Goal: Information Seeking & Learning: Learn about a topic

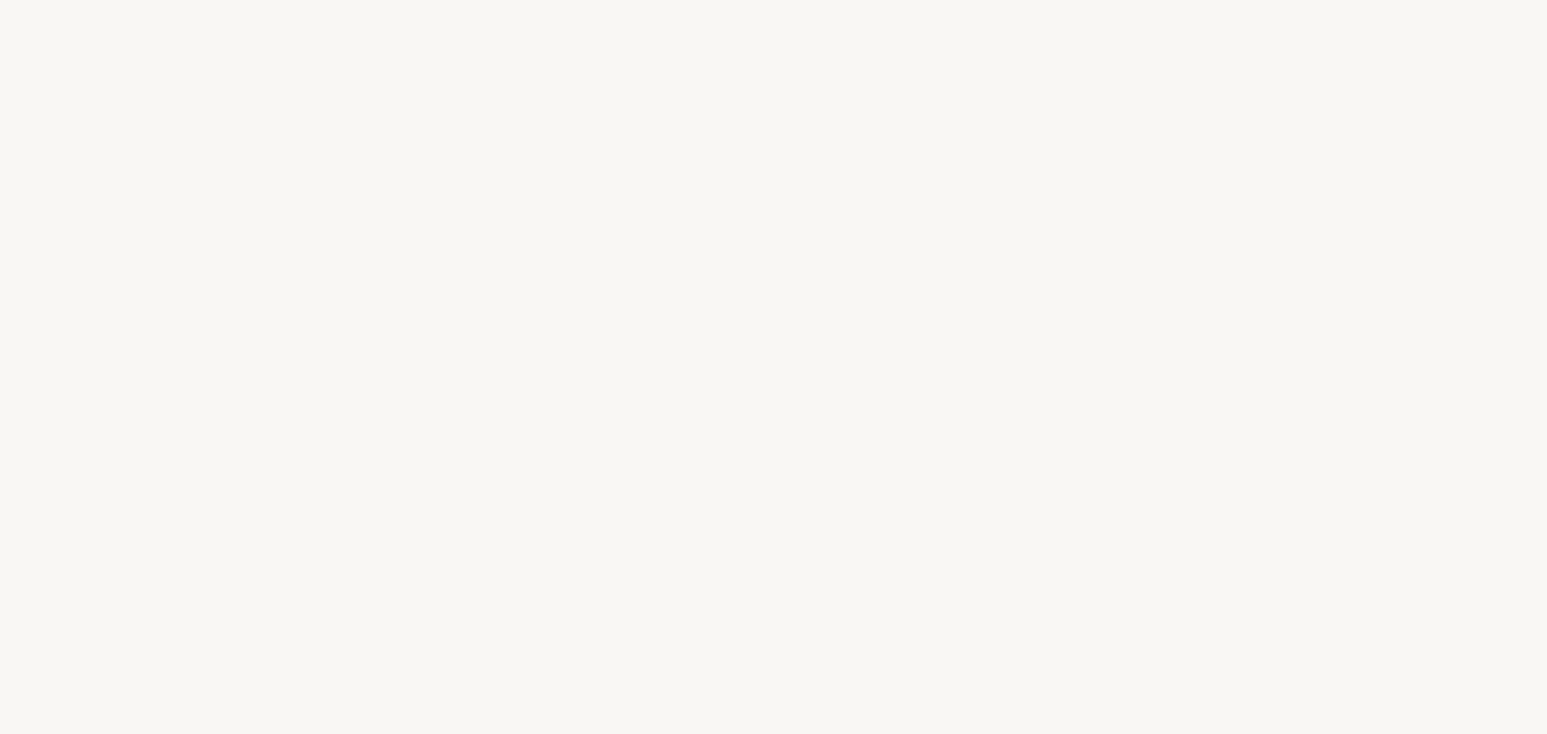
select select "ES"
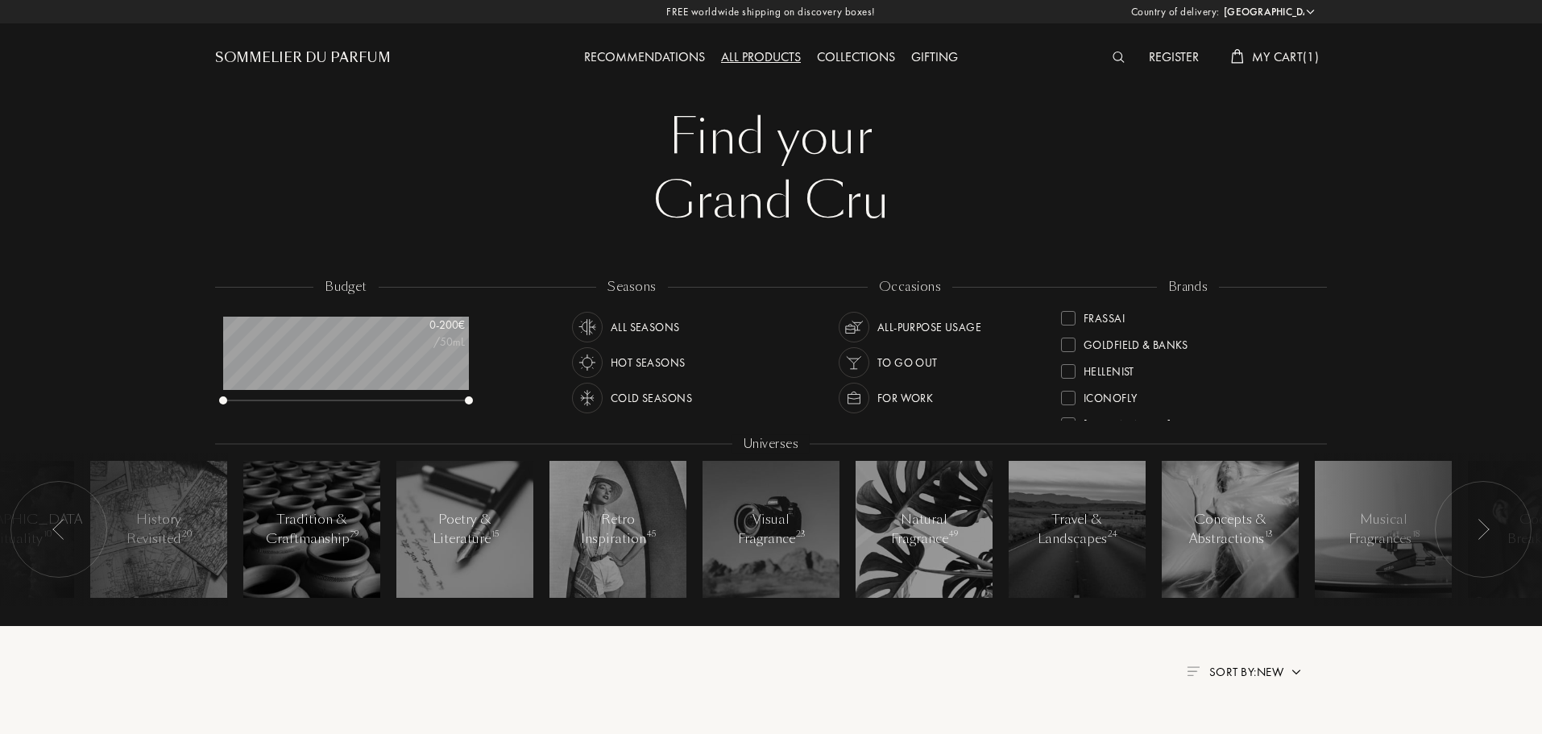
scroll to position [322, 0]
click at [1178, 368] on div "L'Orchestre Parfum" at bounding box center [1139, 368] width 110 height 22
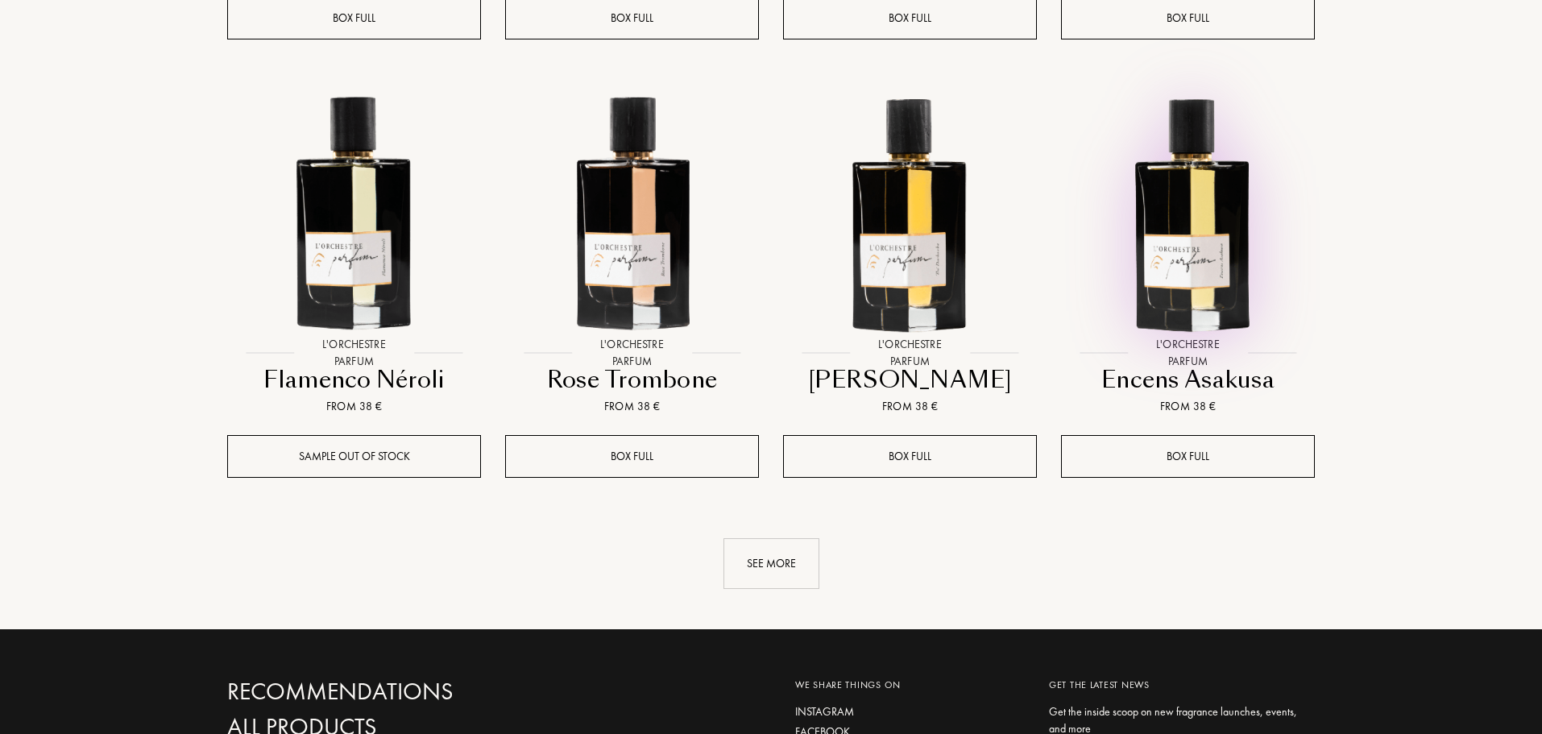
scroll to position [1531, 0]
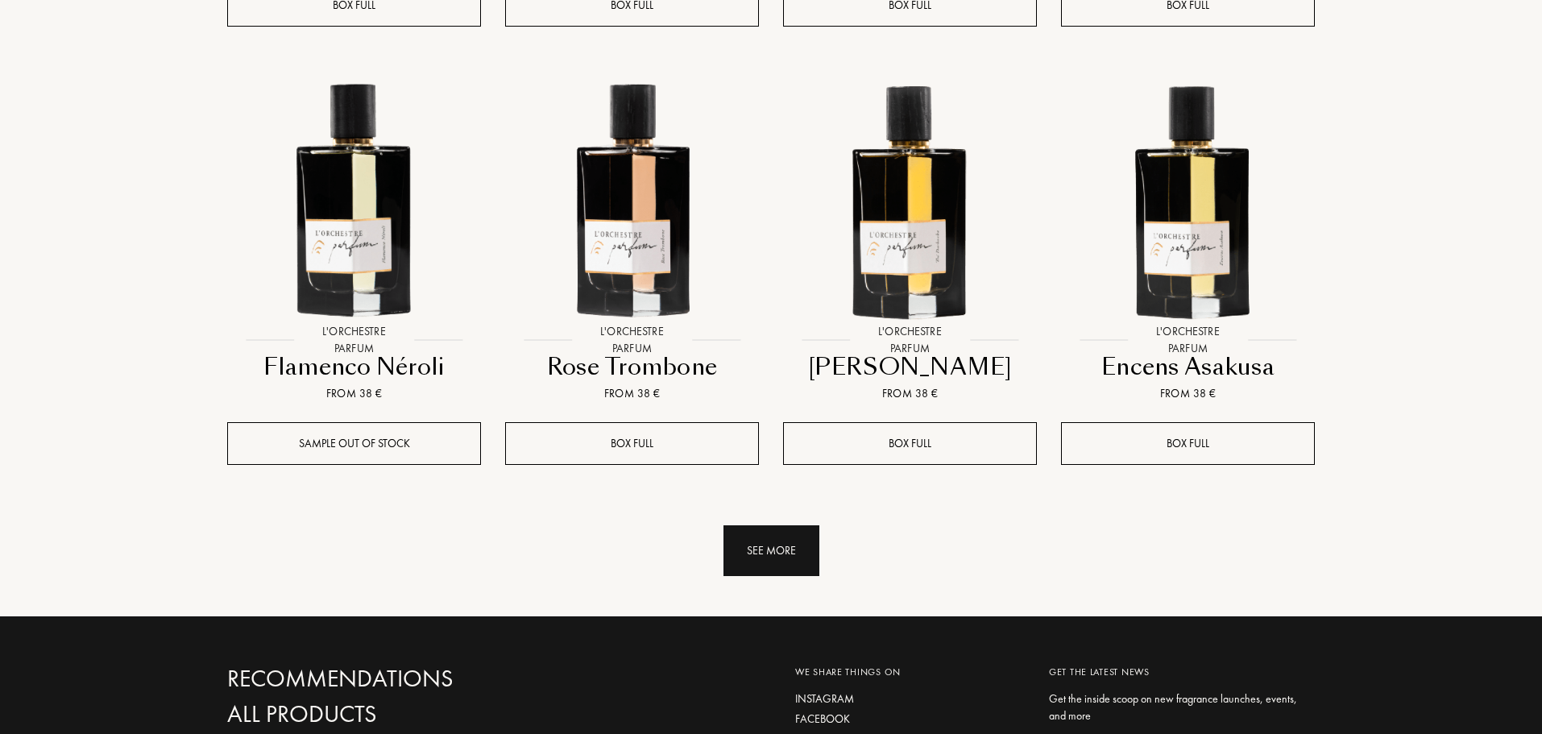
click at [762, 569] on div "See more" at bounding box center [771, 550] width 96 height 51
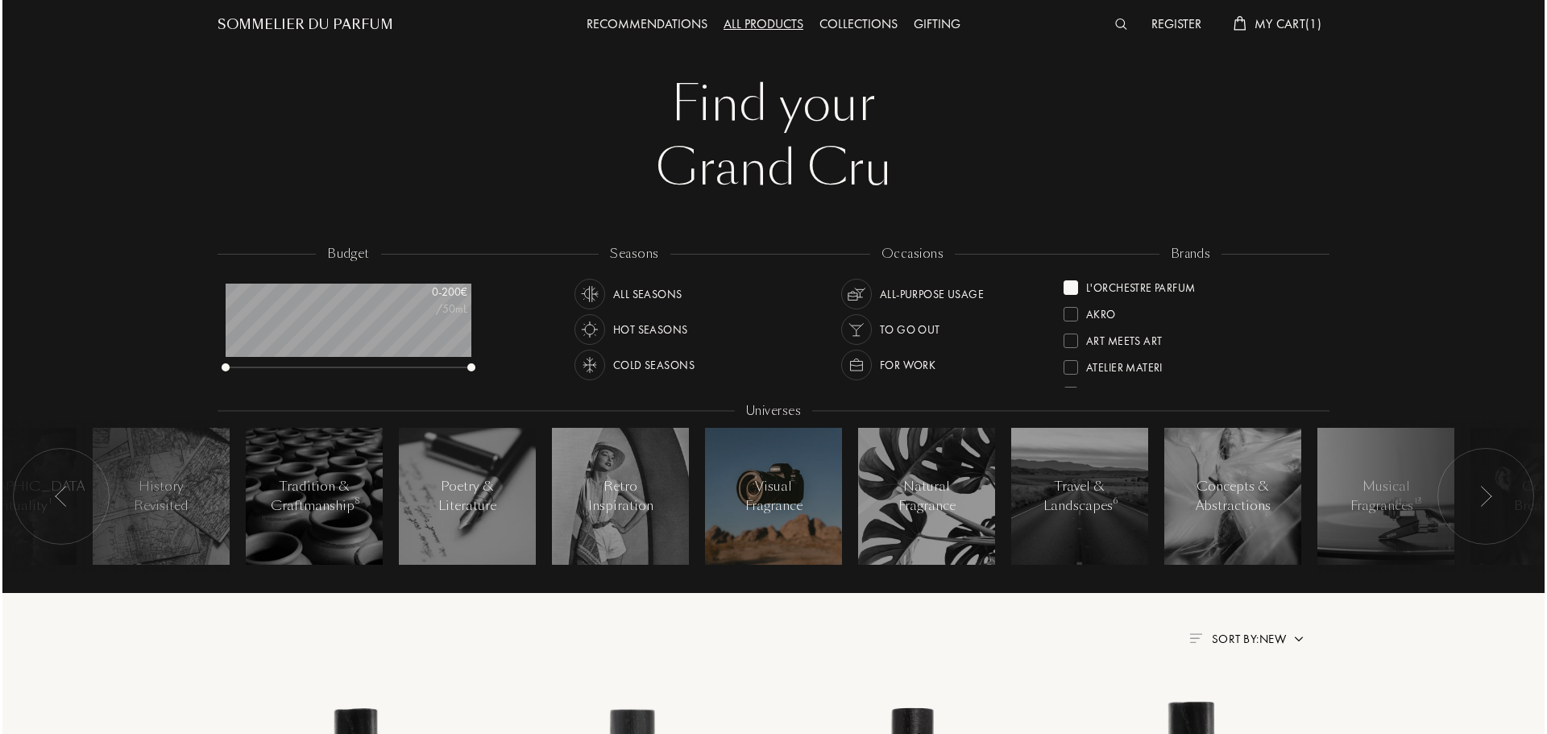
scroll to position [0, 0]
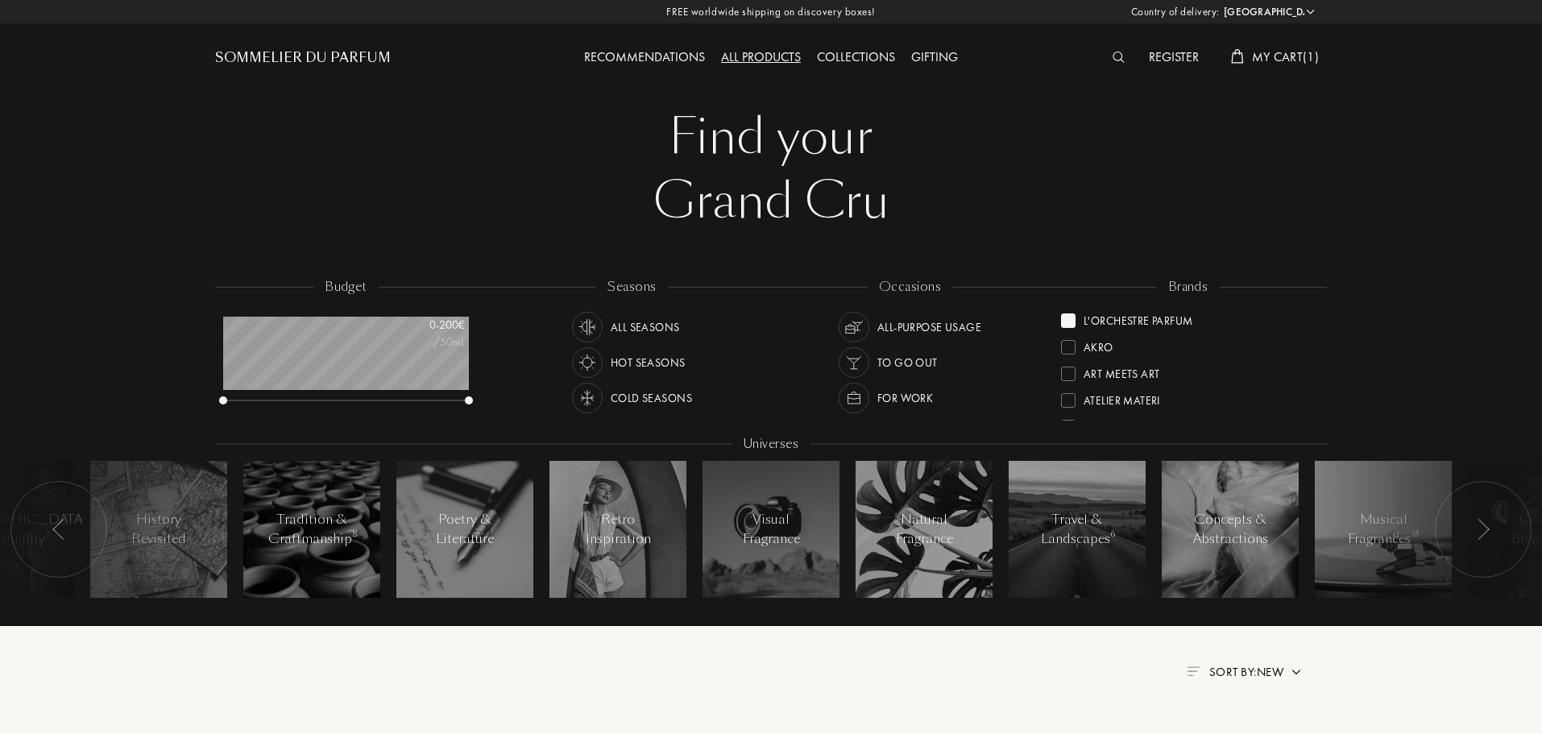
click at [1113, 56] on img at bounding box center [1119, 57] width 12 height 11
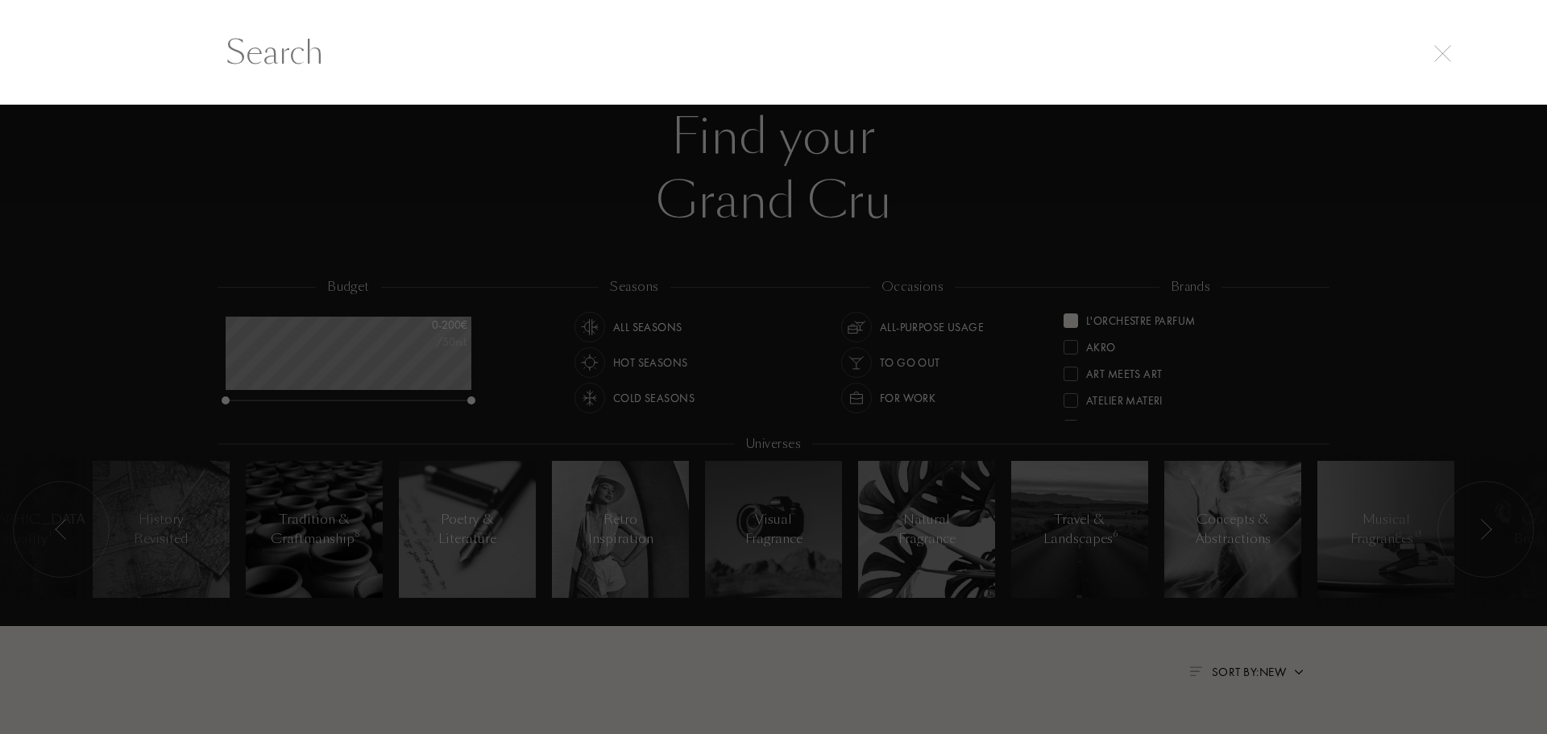
scroll to position [1, 0]
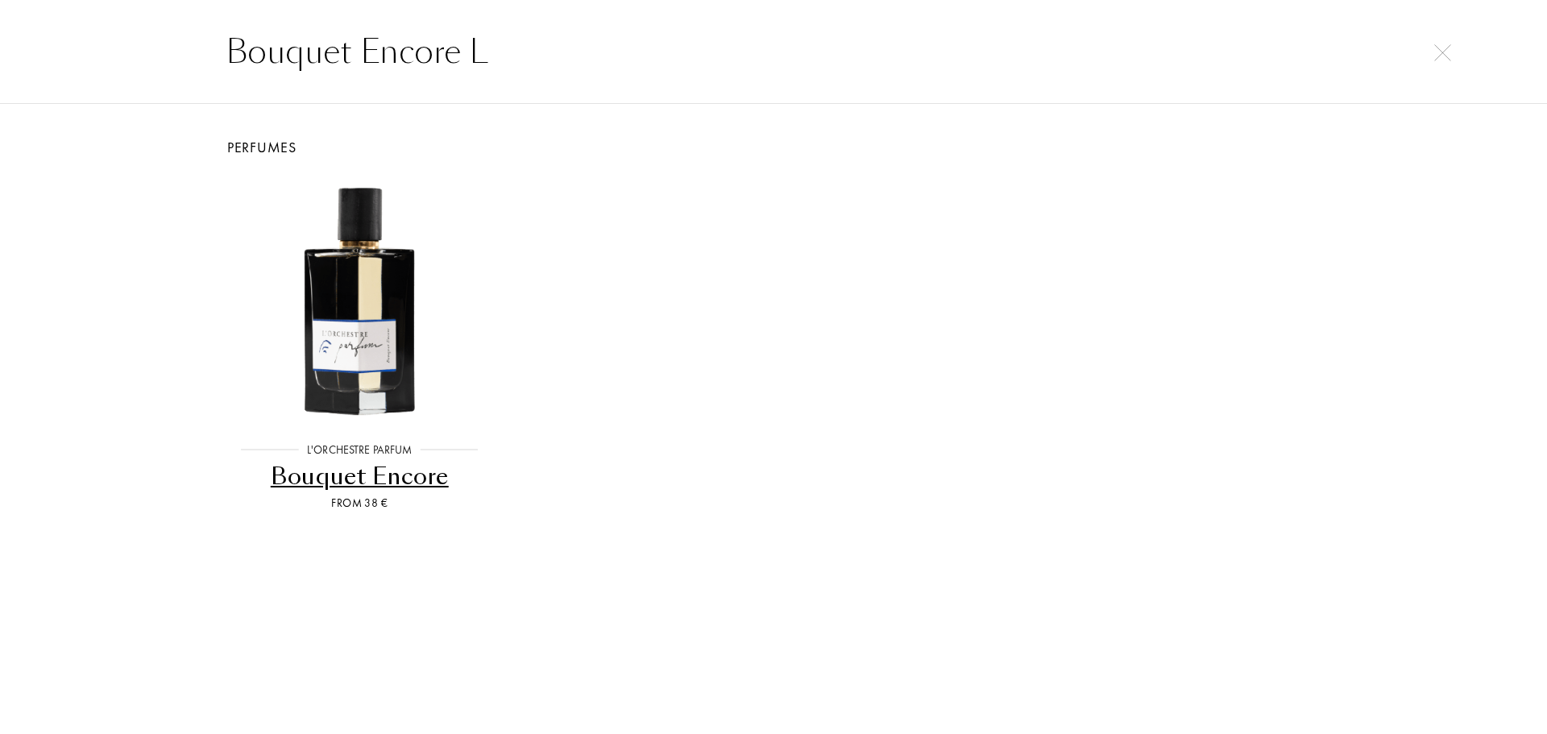
type input "Bouquet Encore L"
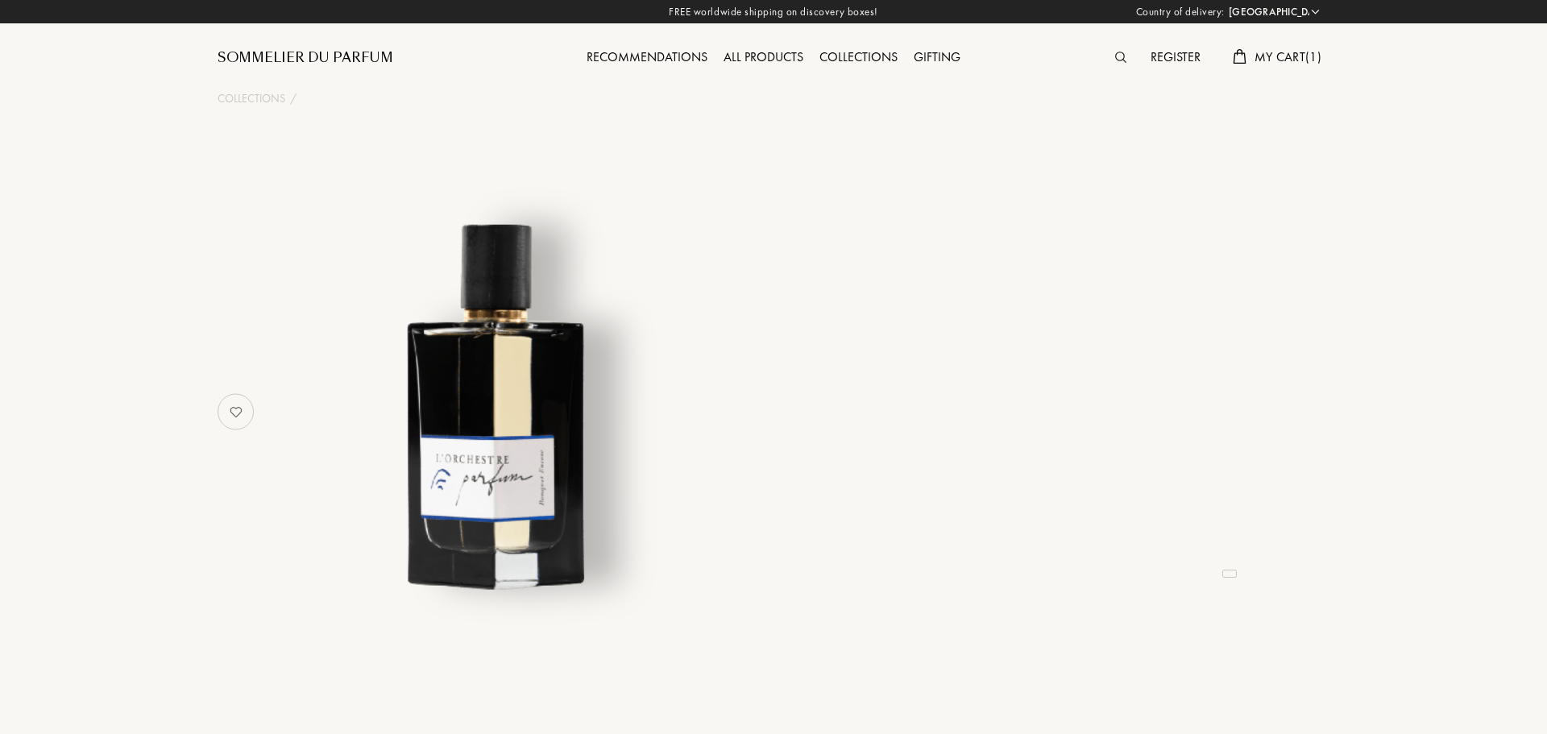
select select "ES"
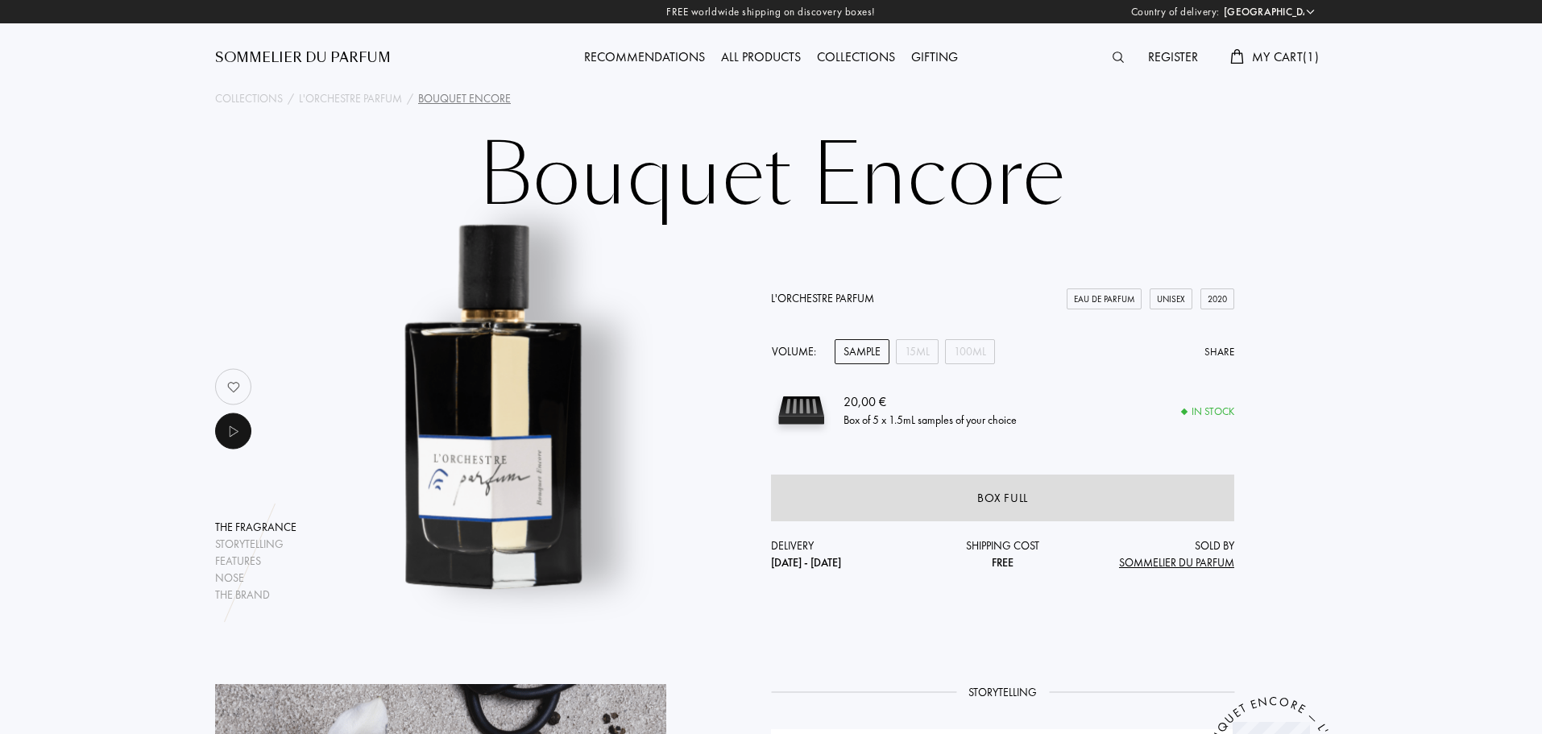
click at [1291, 51] on span "My Cart ( 1 )" at bounding box center [1285, 56] width 67 height 17
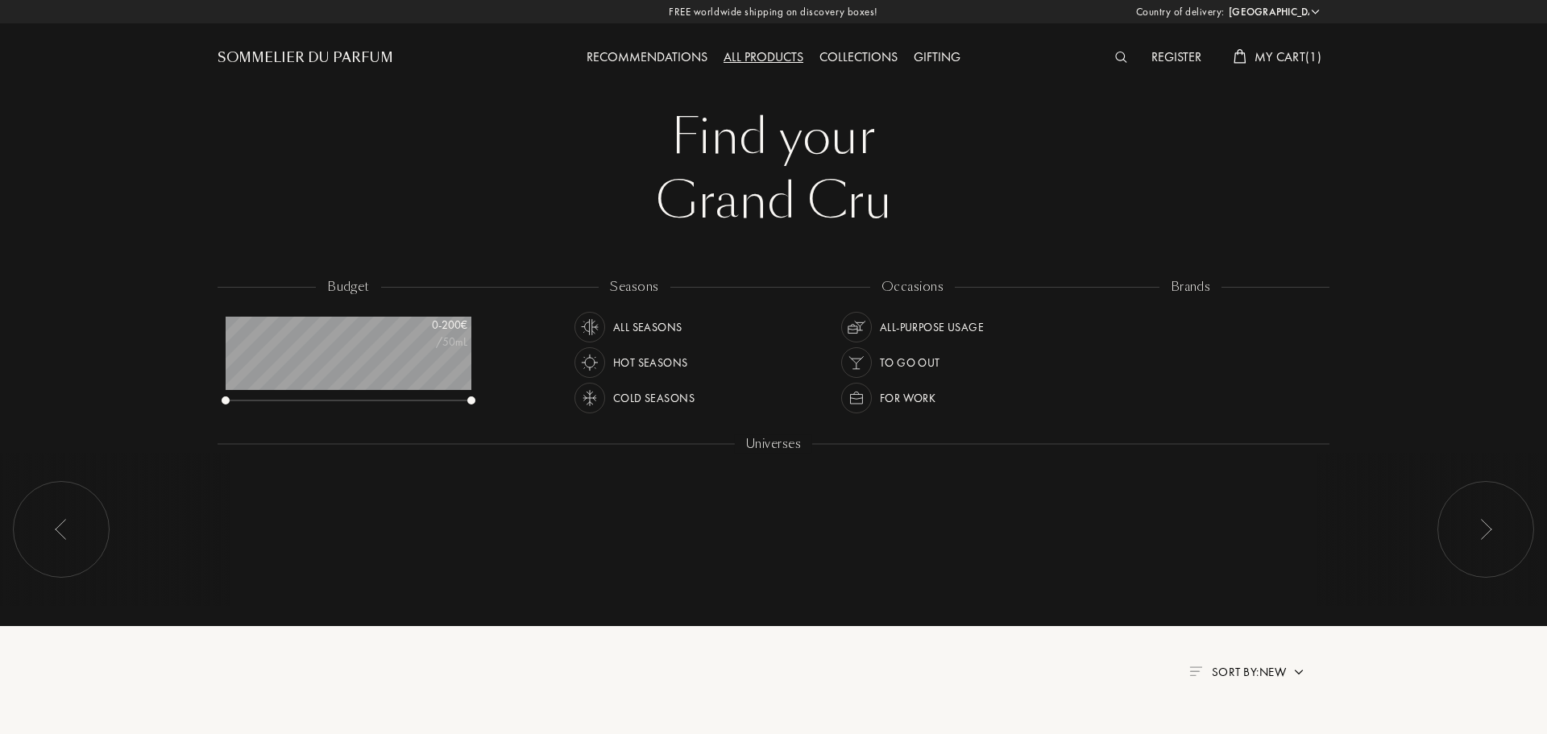
select select "ES"
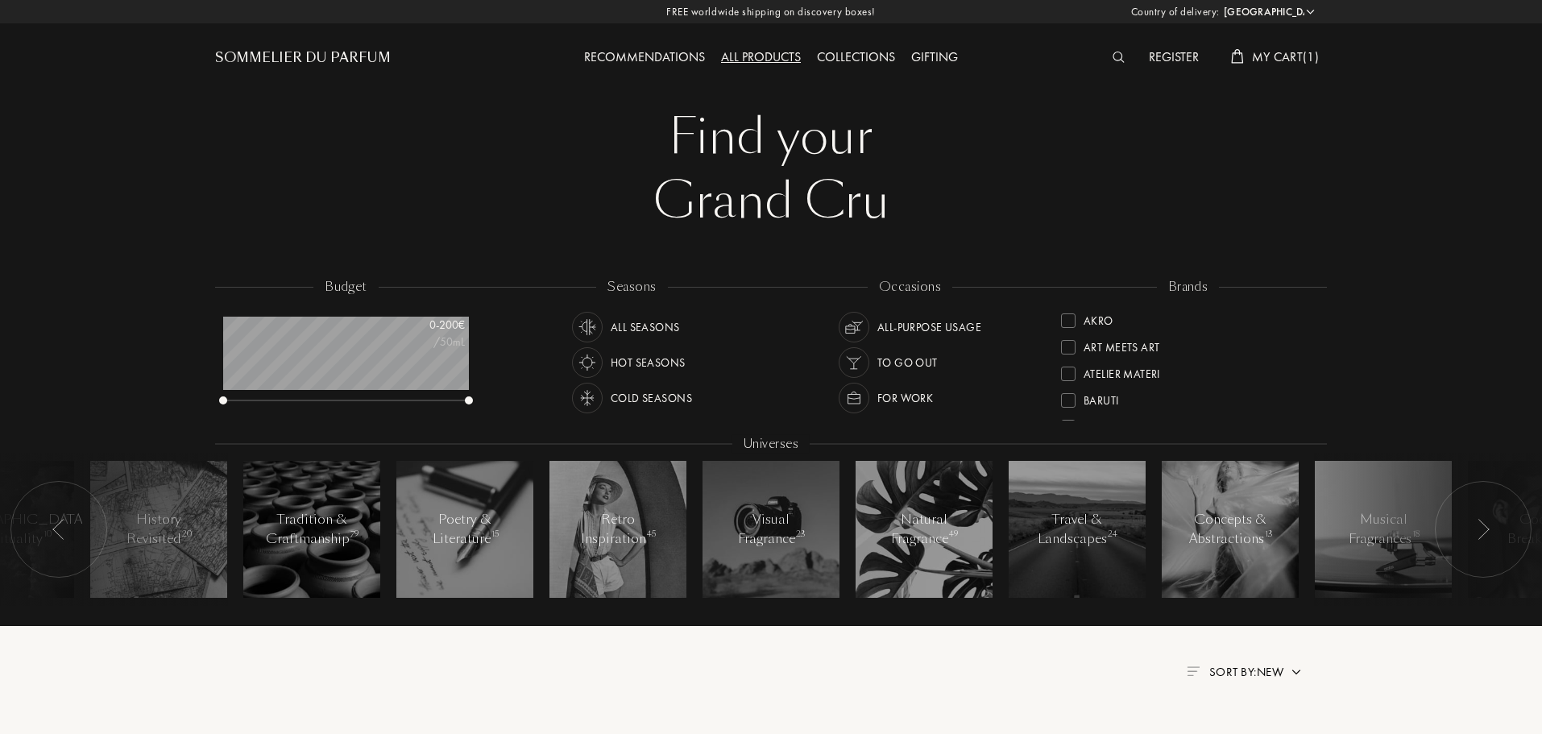
click at [1103, 404] on div "Baruti" at bounding box center [1101, 398] width 35 height 22
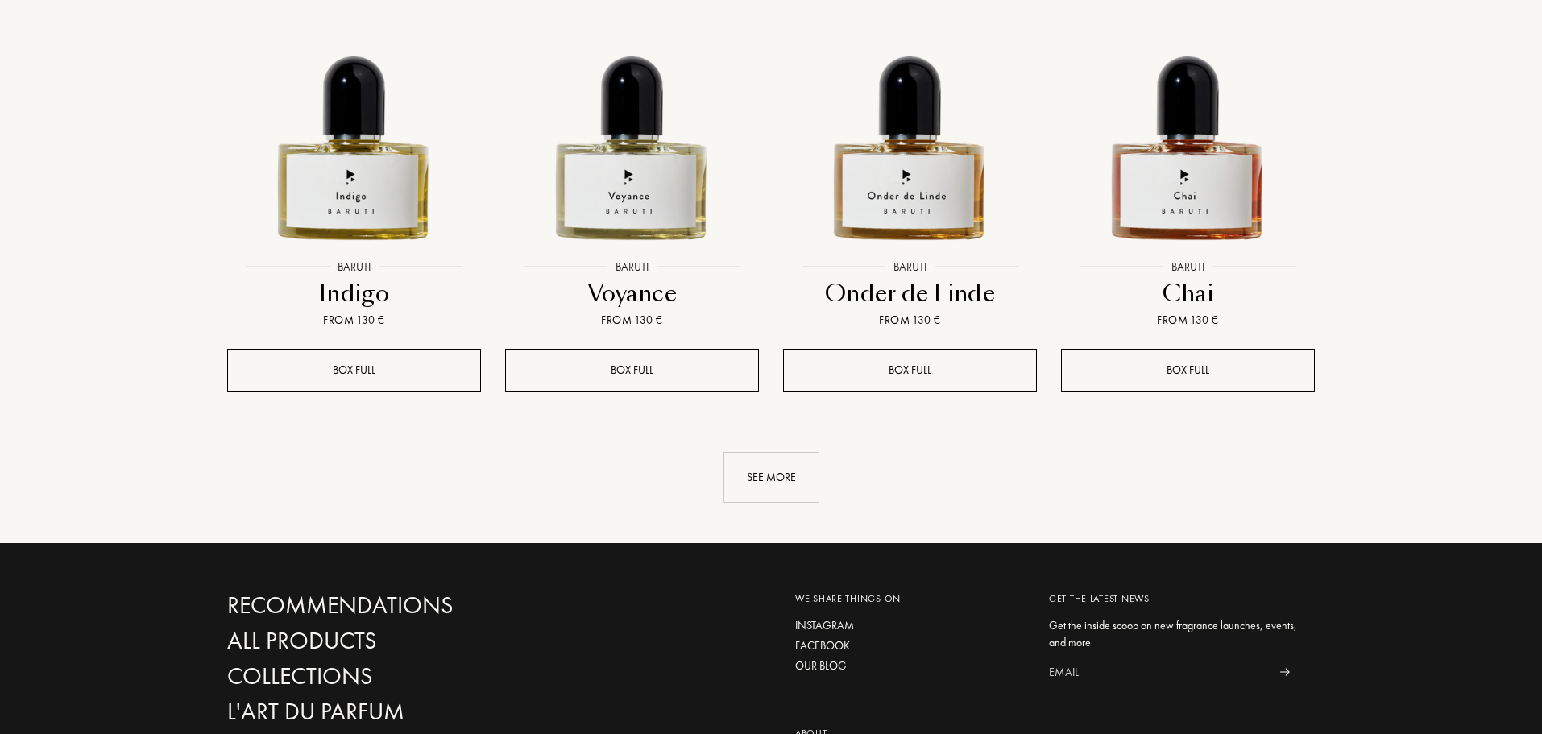
scroll to position [1611, 0]
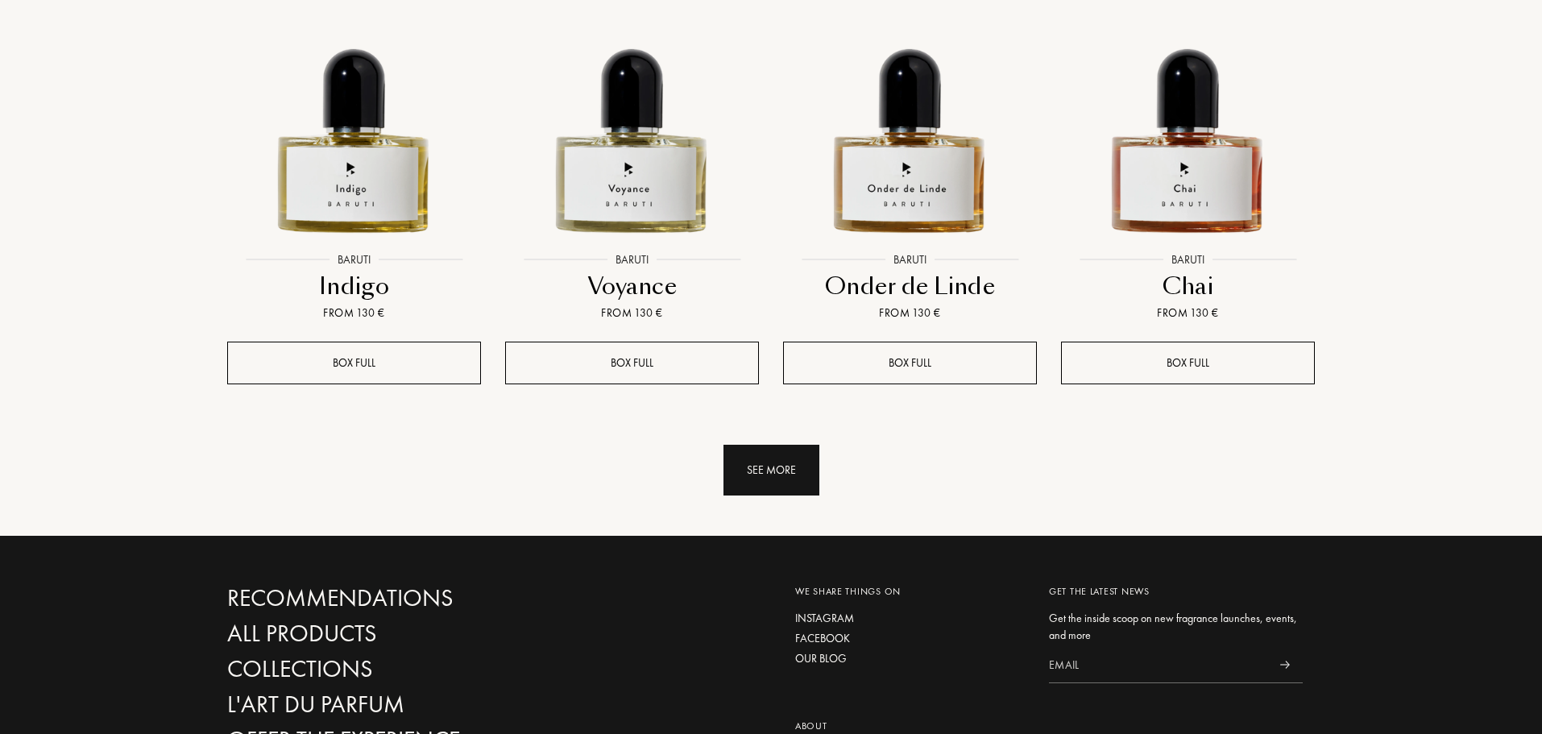
click at [777, 470] on div "See more" at bounding box center [771, 470] width 96 height 51
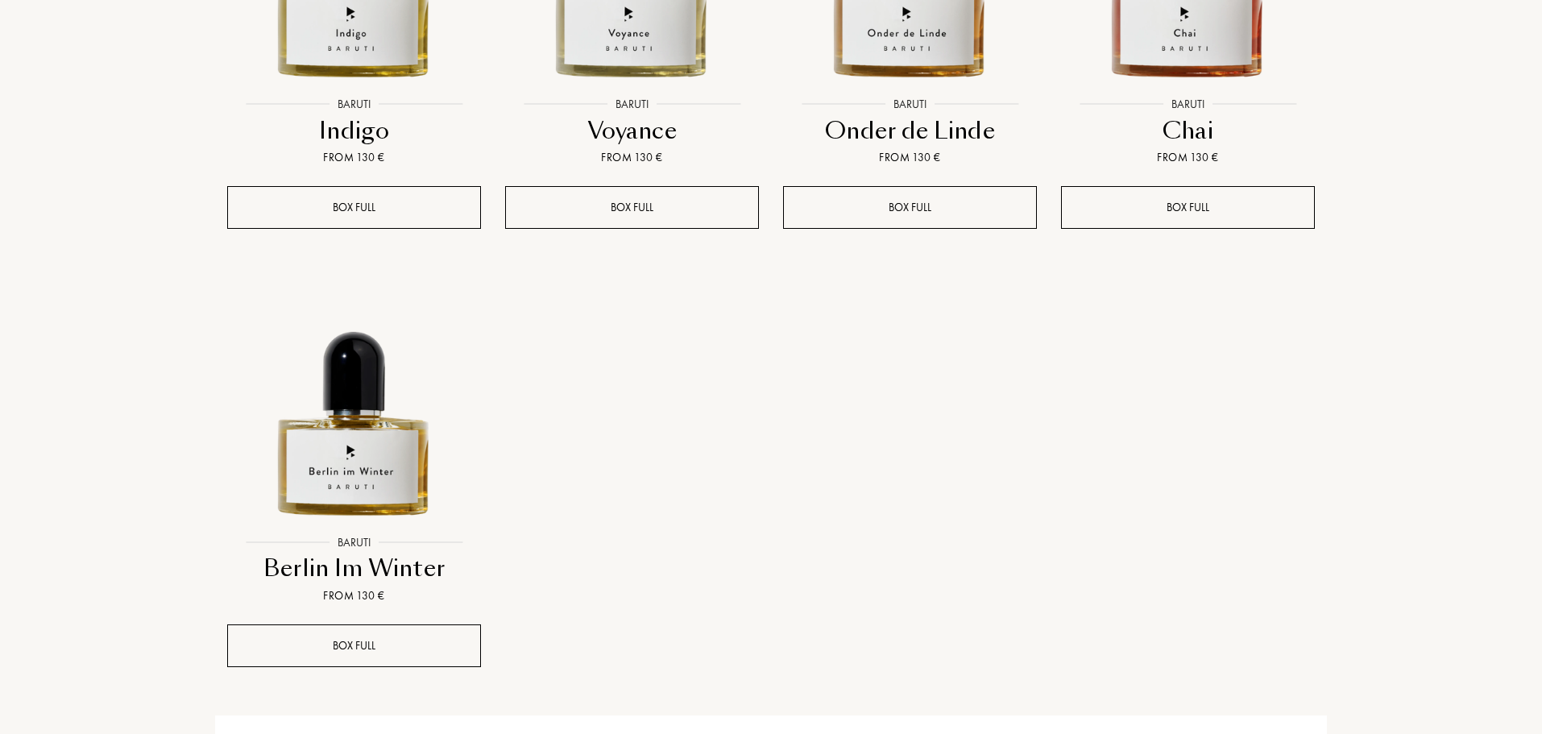
scroll to position [1772, 0]
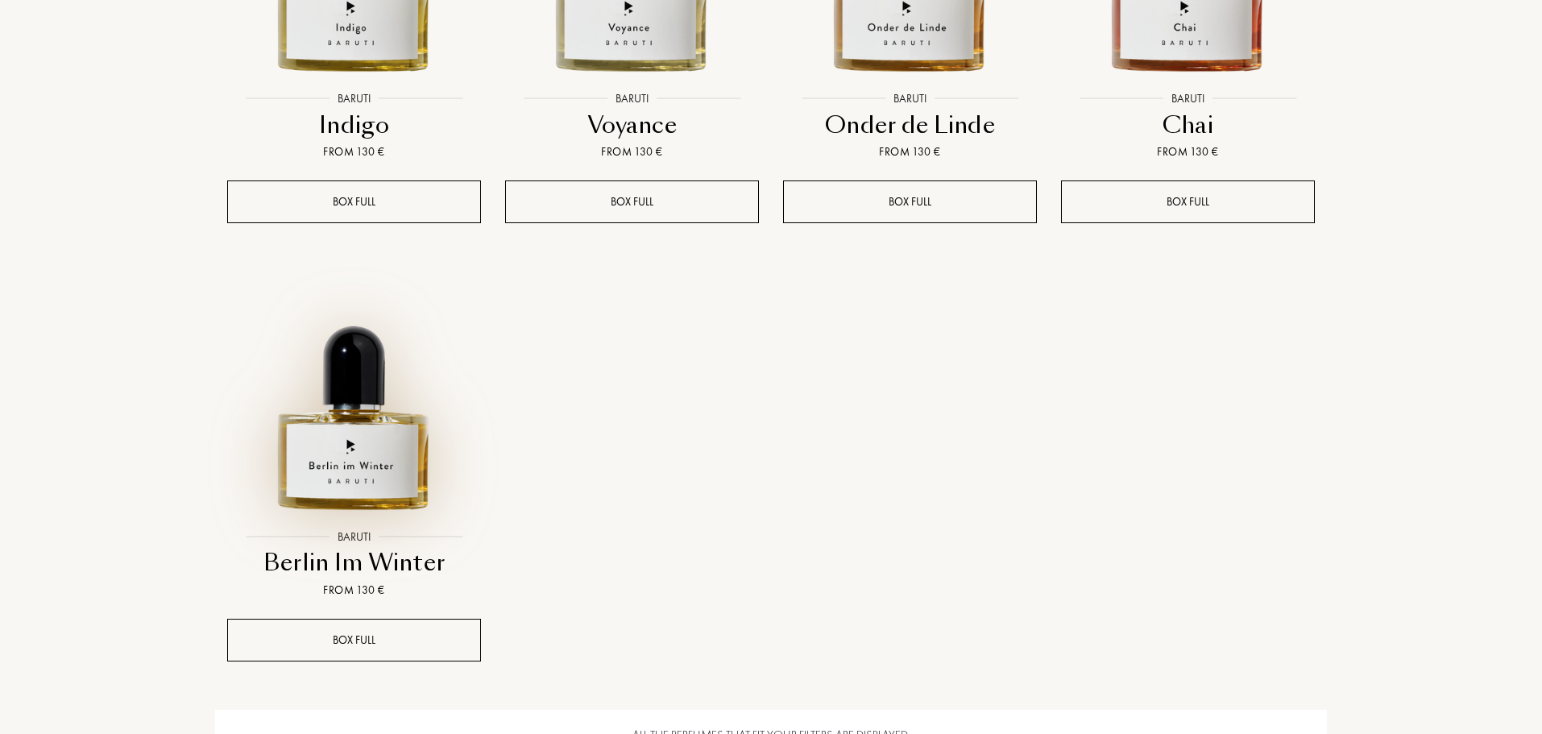
click at [336, 459] on img at bounding box center [354, 394] width 251 height 251
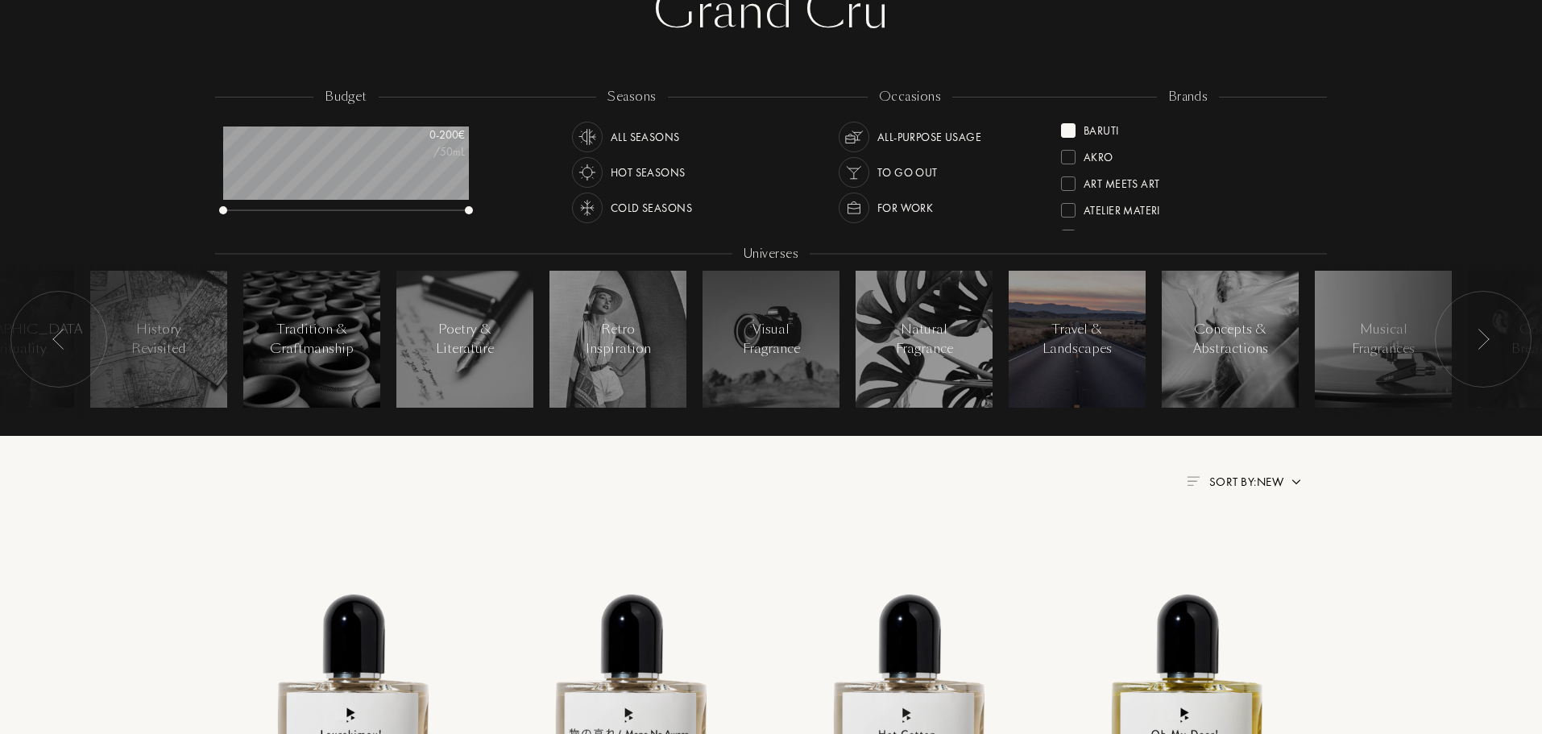
scroll to position [0, 0]
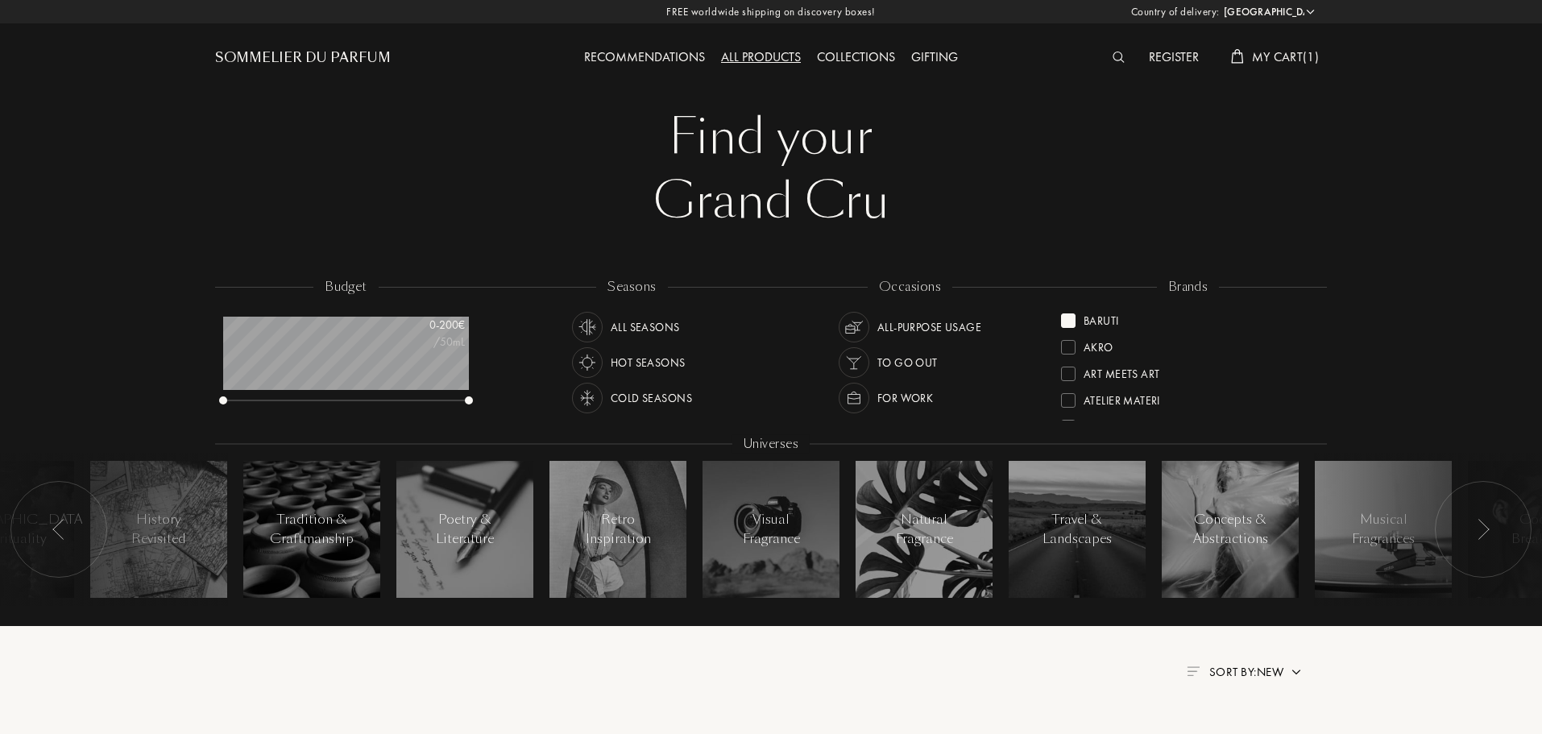
click at [1071, 322] on div at bounding box center [1068, 320] width 15 height 15
click at [1116, 381] on div "Frassai" at bounding box center [1104, 378] width 41 height 22
click at [755, 53] on div "All products" at bounding box center [761, 58] width 96 height 21
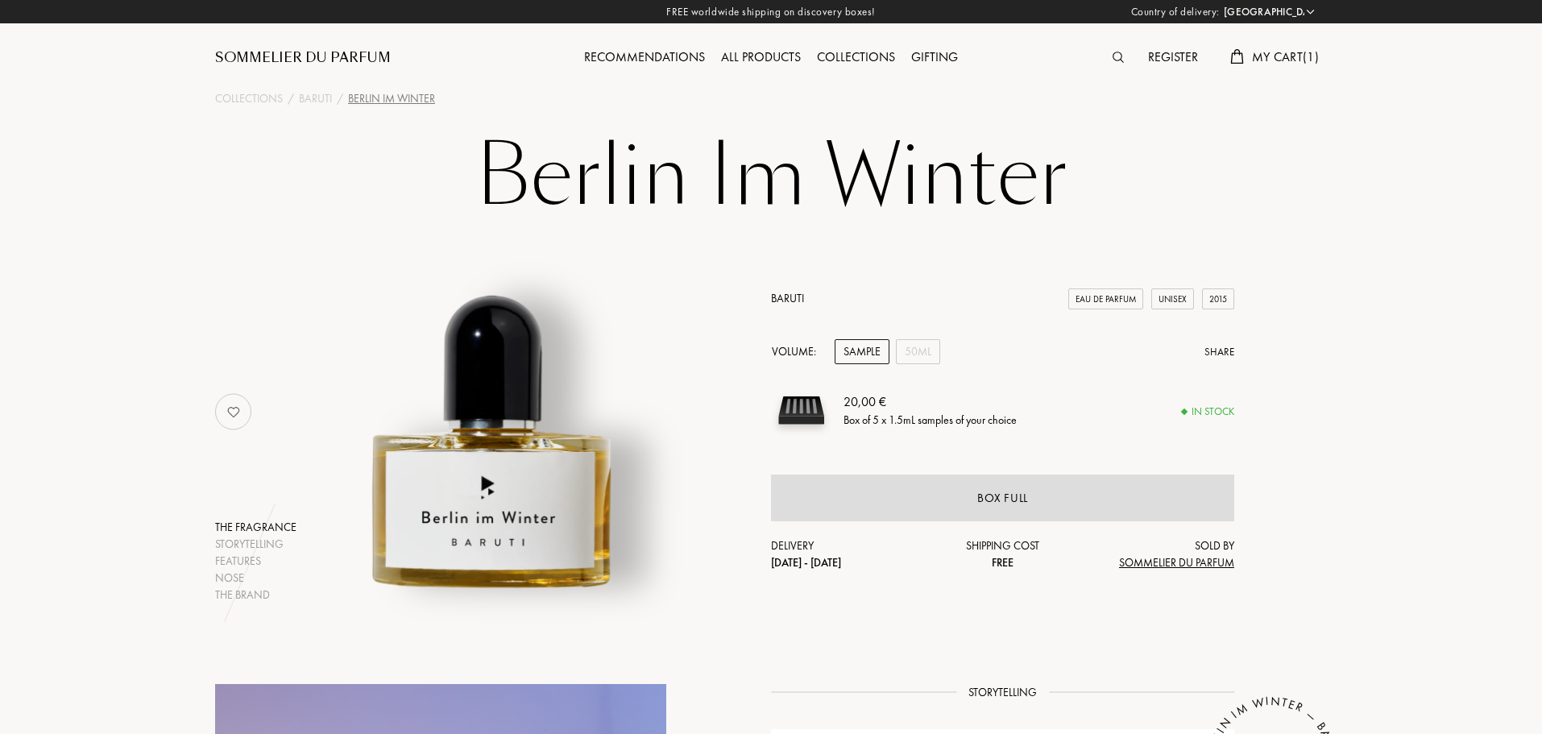
select select "ES"
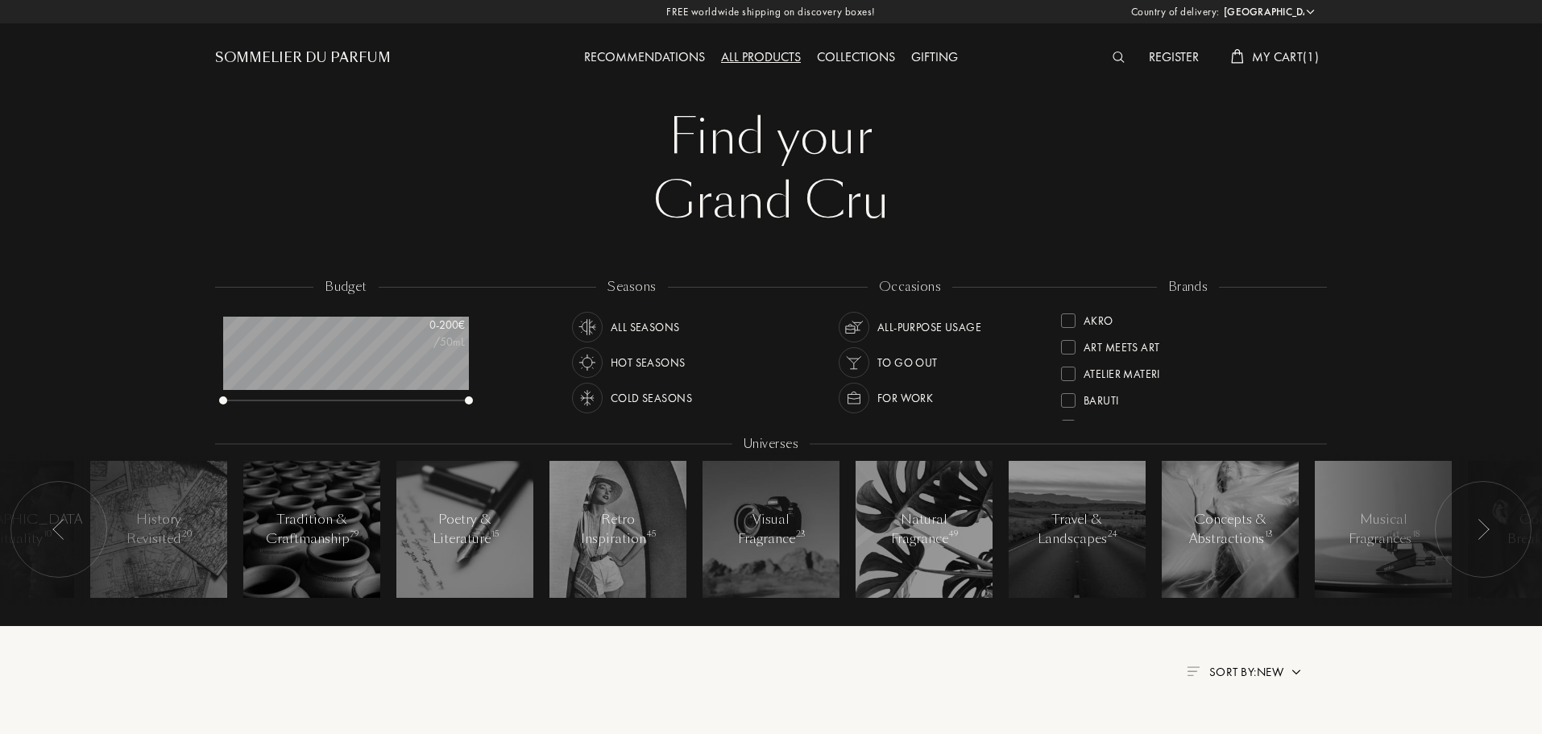
select select "ES"
click at [1101, 373] on div "Fabbrica [PERSON_NAME]" at bounding box center [1153, 370] width 139 height 22
click at [1133, 343] on div "[PERSON_NAME]" at bounding box center [1127, 339] width 87 height 22
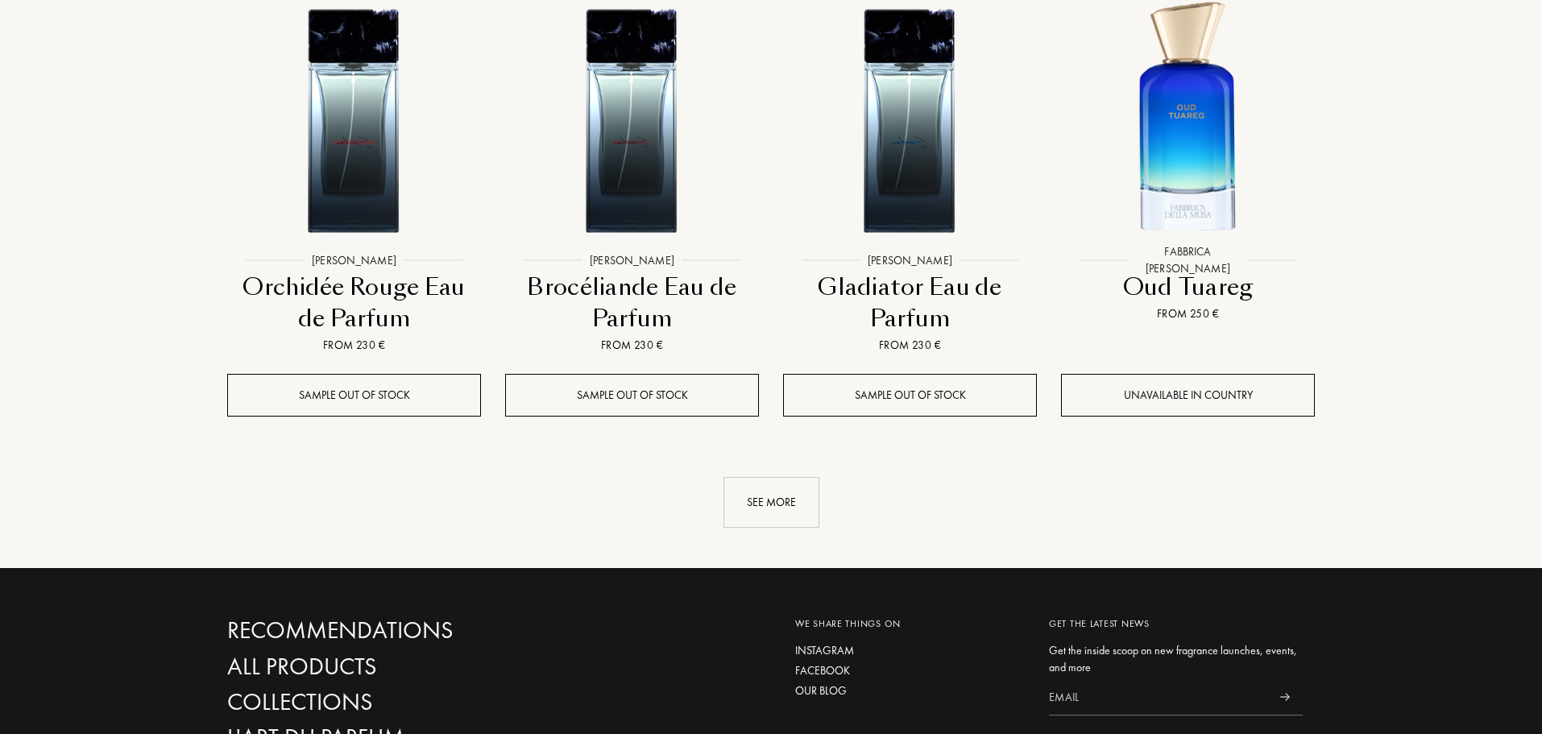
scroll to position [1853, 0]
